Goal: Transaction & Acquisition: Download file/media

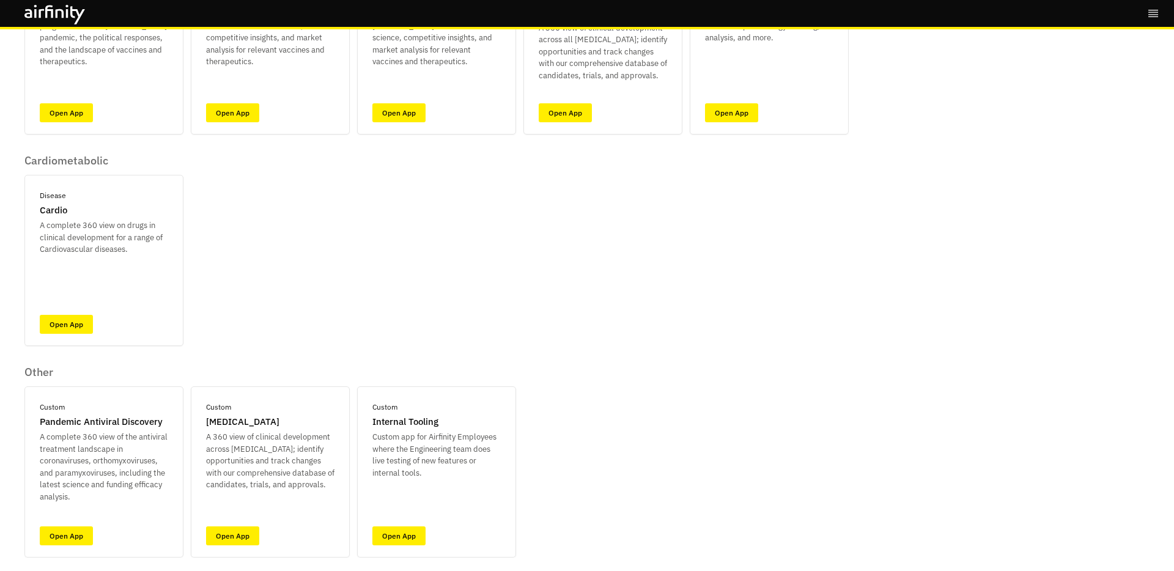
scroll to position [180, 0]
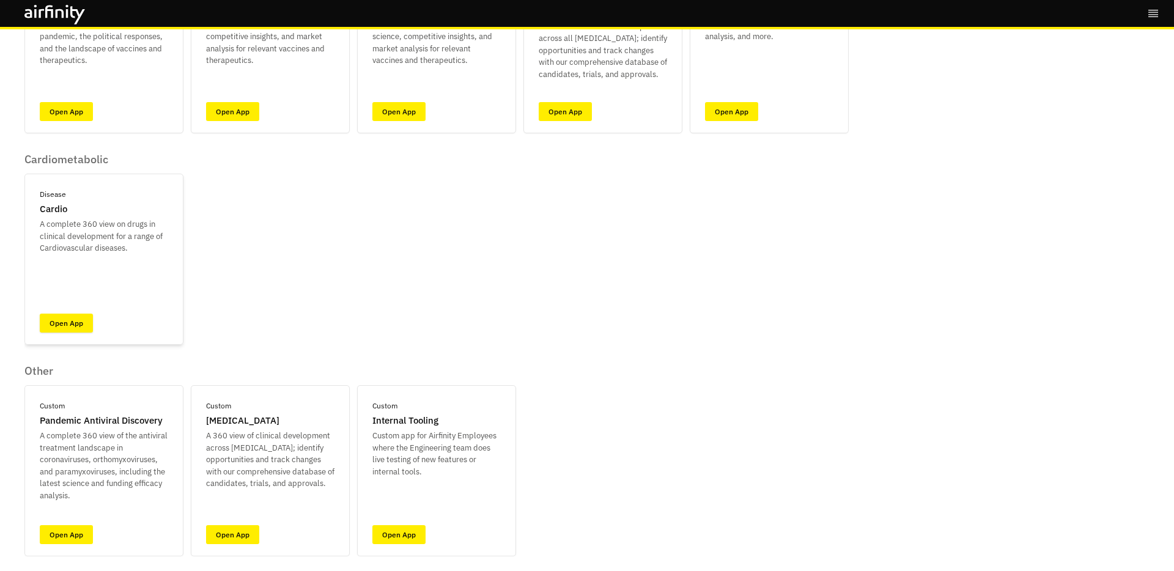
click at [83, 319] on link "Open App" at bounding box center [66, 323] width 53 height 19
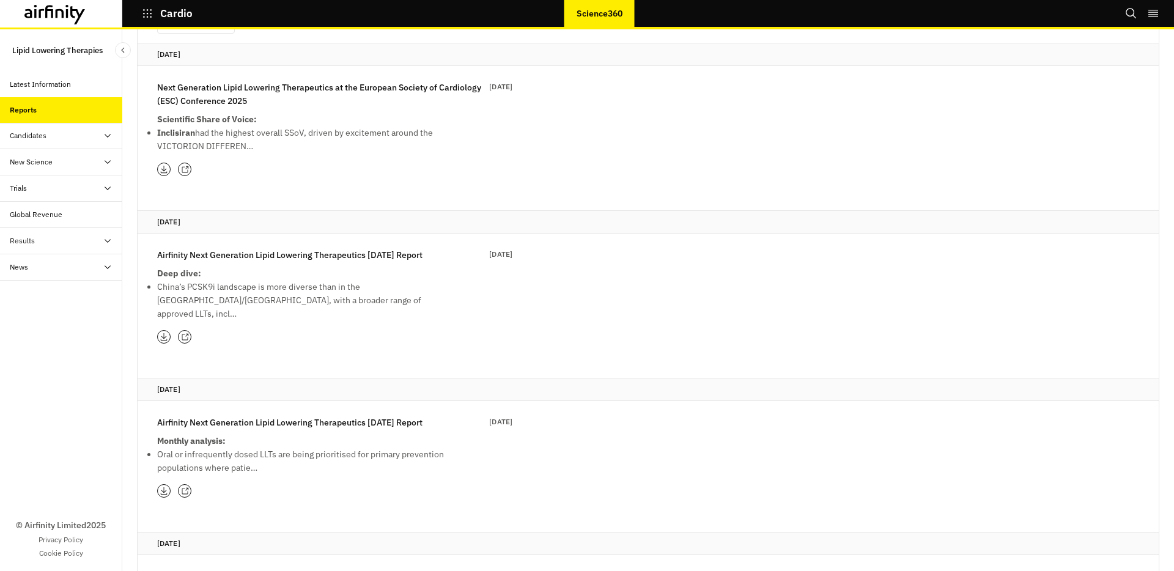
scroll to position [146, 0]
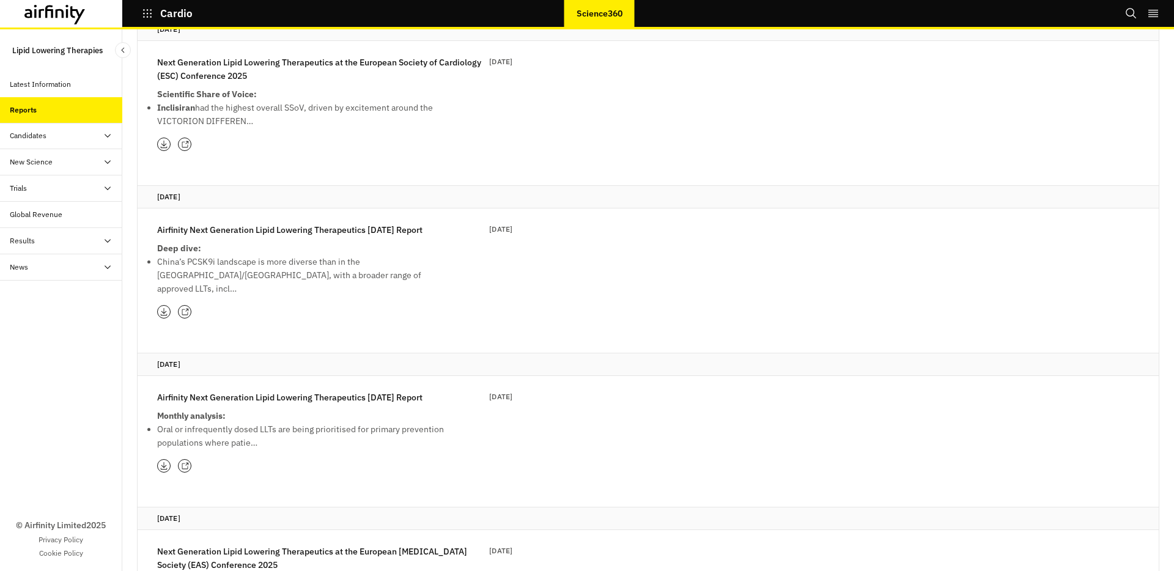
click at [227, 391] on p "Airfinity Next Generation Lipid Lowering Therapeutics [DATE] Report" at bounding box center [289, 397] width 265 height 13
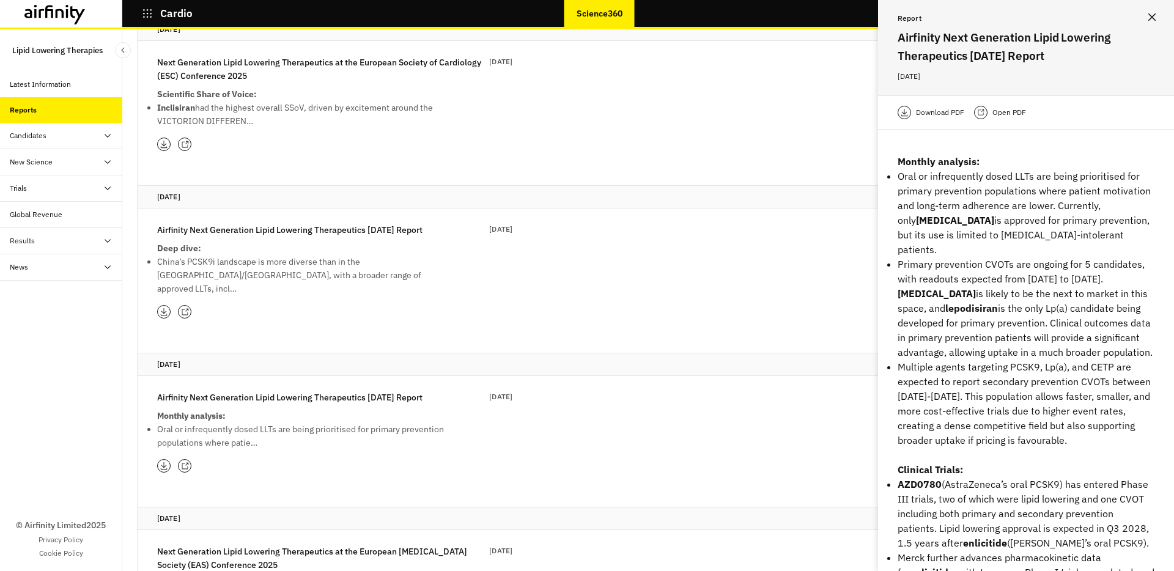
click at [1002, 117] on p "Open PDF" at bounding box center [1009, 112] width 34 height 12
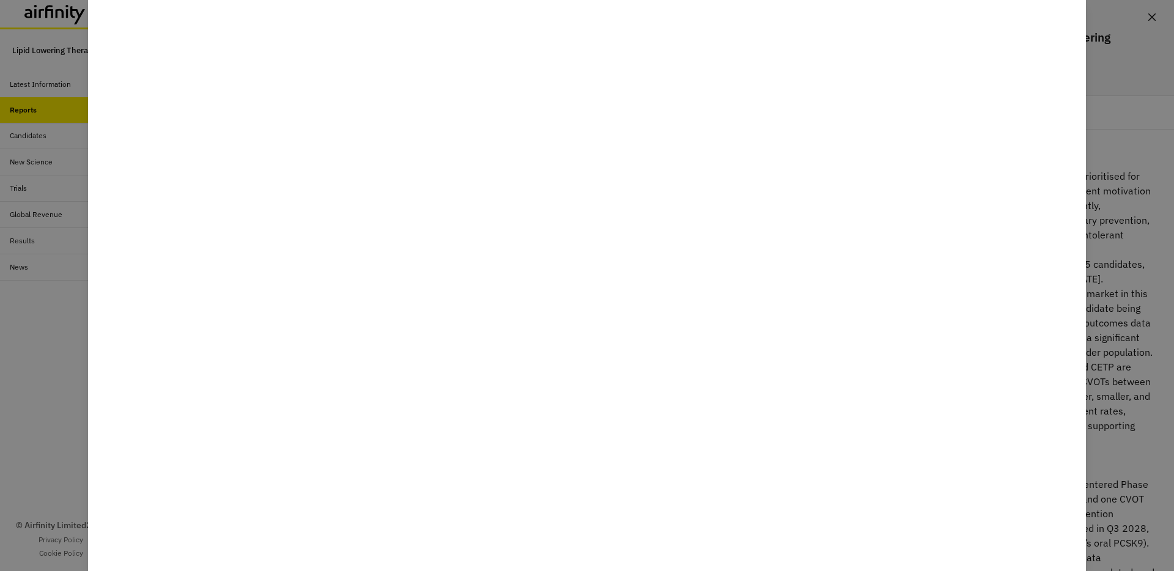
click at [52, 334] on div at bounding box center [587, 285] width 1174 height 571
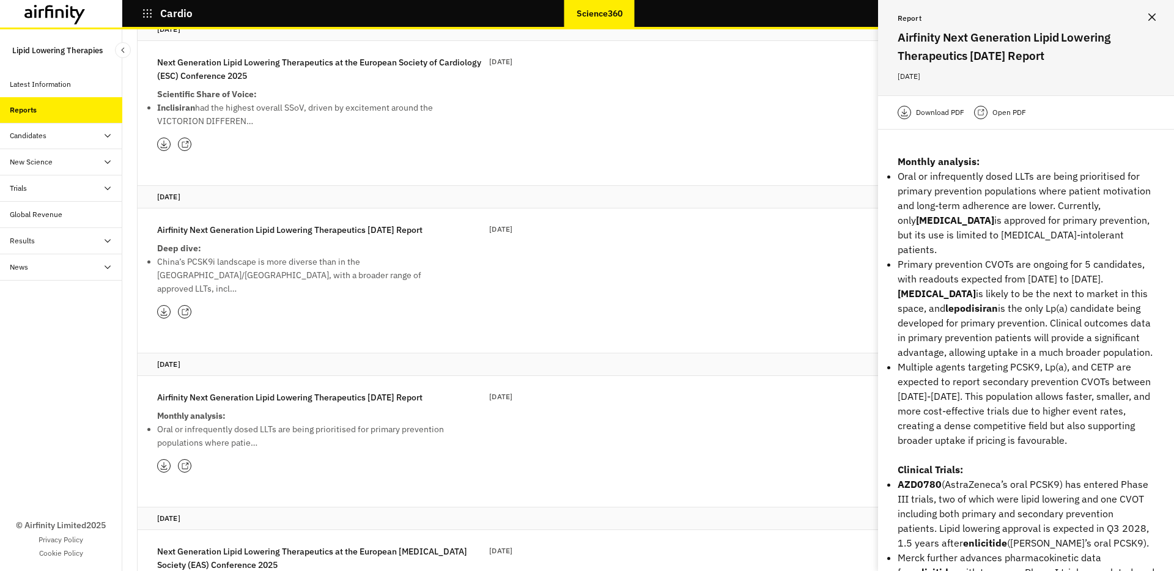
scroll to position [0, 0]
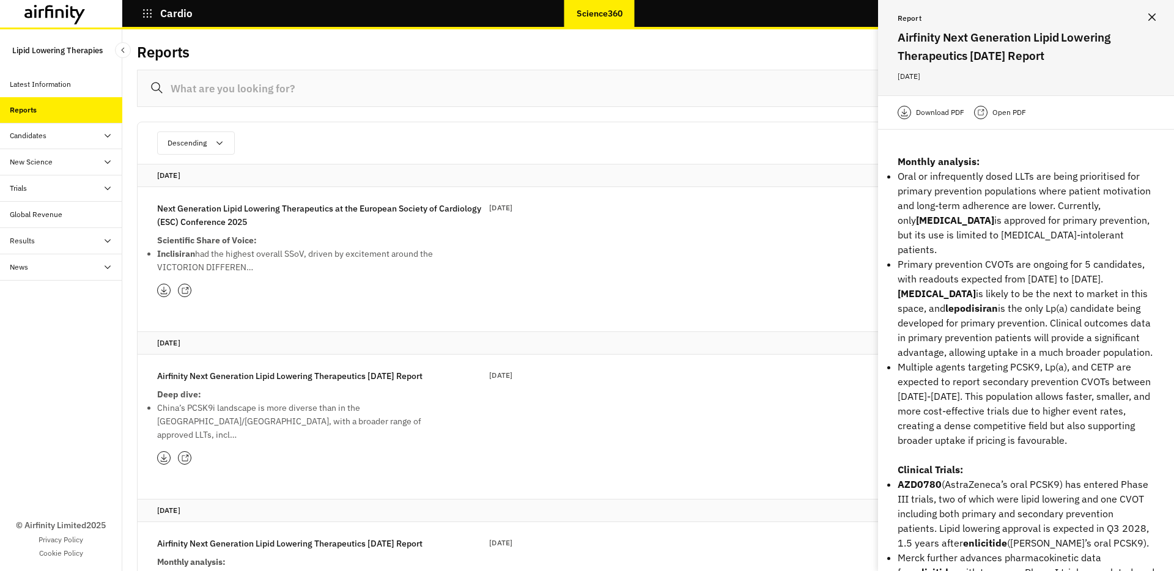
click at [76, 10] on icon at bounding box center [54, 15] width 61 height 20
